Goal: Find contact information: Find contact information

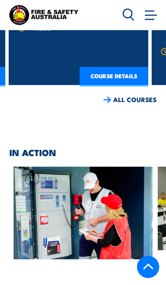
scroll to position [2916, 0]
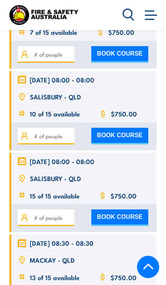
click at [153, 14] on span at bounding box center [151, 15] width 12 height 8
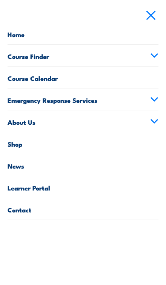
click at [42, 217] on link "Contact" at bounding box center [83, 209] width 151 height 22
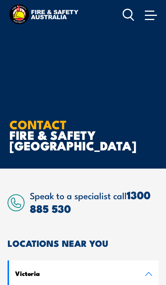
click at [137, 198] on link "1300 885 530" at bounding box center [90, 201] width 121 height 31
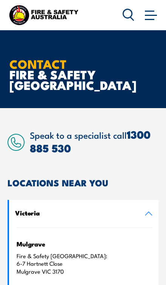
scroll to position [54, 0]
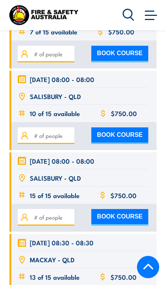
click at [153, 16] on span at bounding box center [151, 15] width 12 height 8
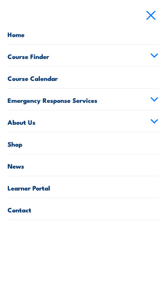
click at [158, 15] on link at bounding box center [150, 14] width 15 height 15
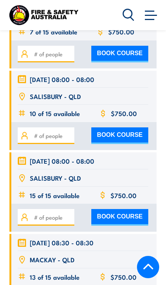
click at [154, 15] on span at bounding box center [151, 15] width 12 height 8
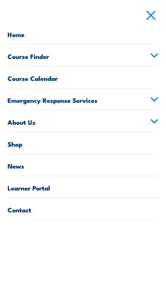
click at [150, 57] on icon at bounding box center [154, 55] width 8 height 5
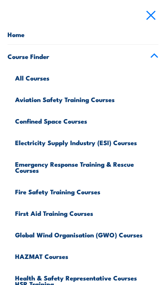
click at [148, 17] on span at bounding box center [151, 15] width 12 height 8
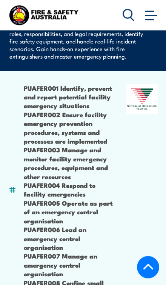
scroll to position [140, 0]
